Goal: Information Seeking & Learning: Learn about a topic

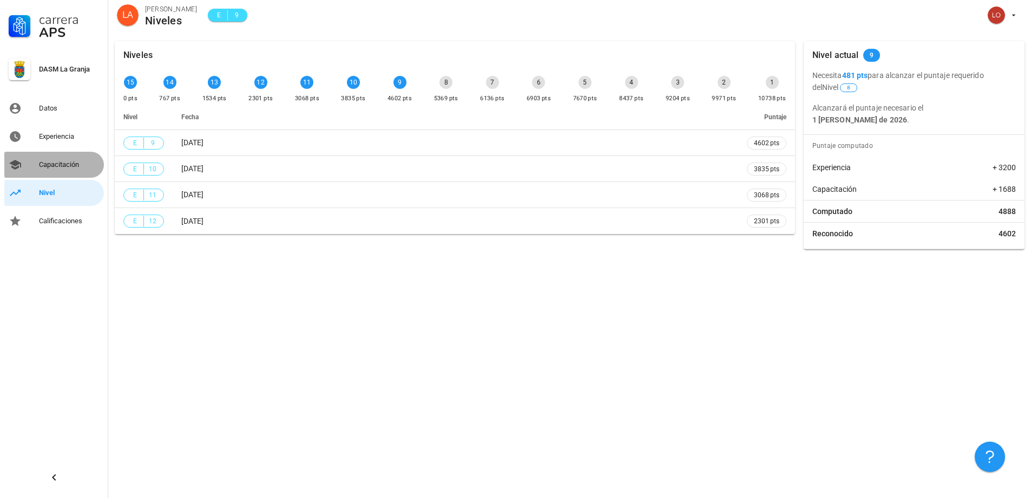
click at [68, 167] on div "Capacitación" at bounding box center [69, 164] width 61 height 9
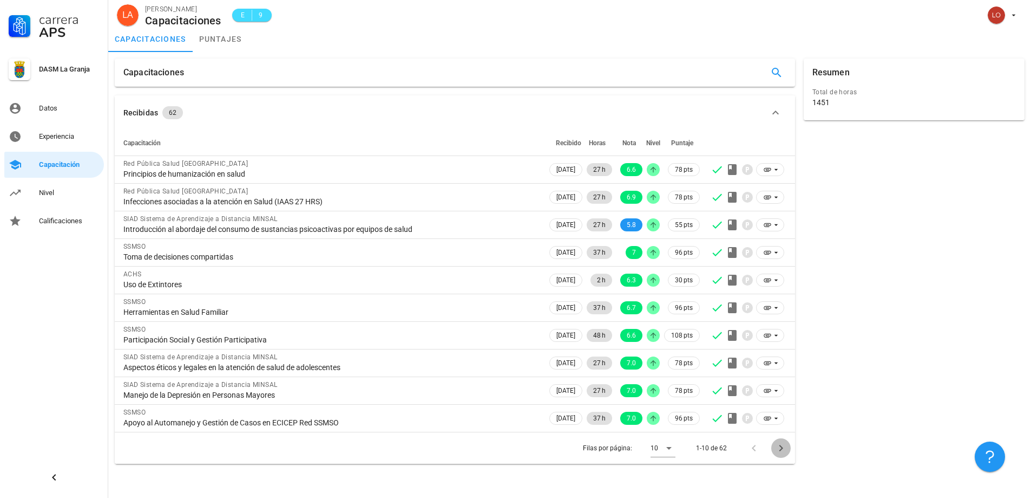
click at [780, 447] on icon "Página siguiente" at bounding box center [781, 447] width 13 height 13
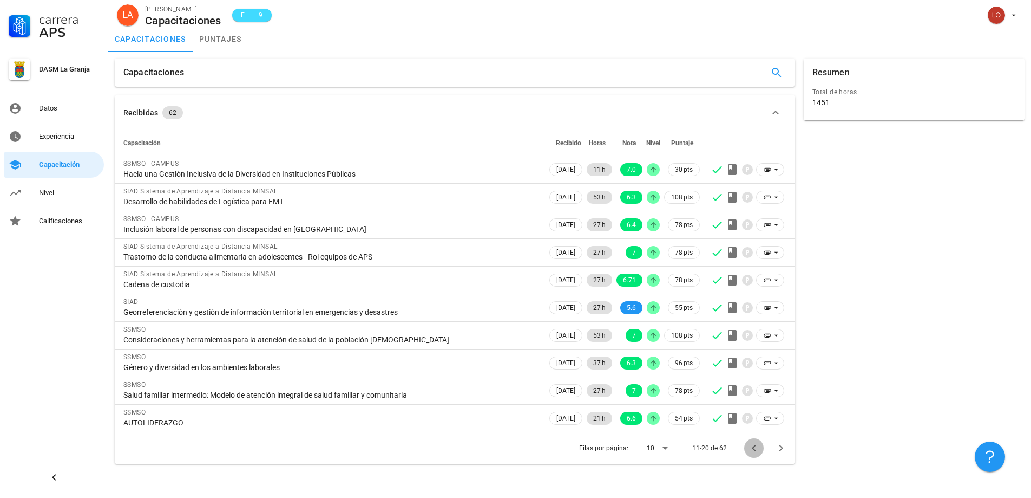
click at [755, 450] on icon "Página anterior" at bounding box center [754, 448] width 4 height 6
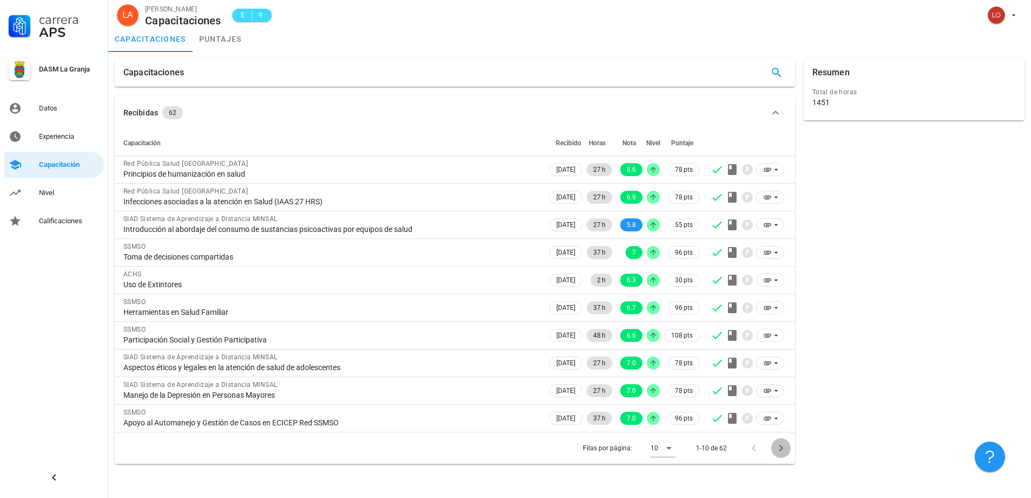
click at [783, 451] on icon "Página siguiente" at bounding box center [781, 447] width 13 height 13
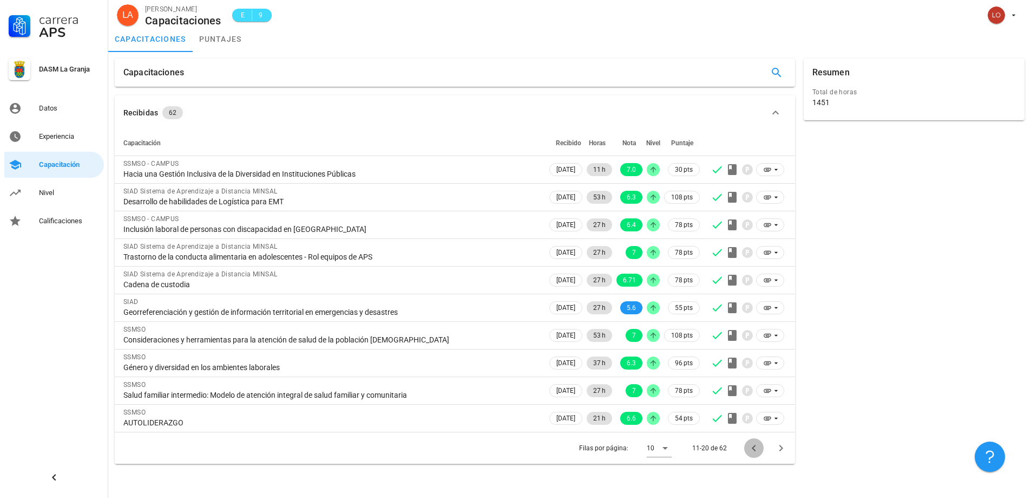
click at [754, 448] on icon "Página anterior" at bounding box center [754, 448] width 4 height 6
